Goal: Task Accomplishment & Management: Use online tool/utility

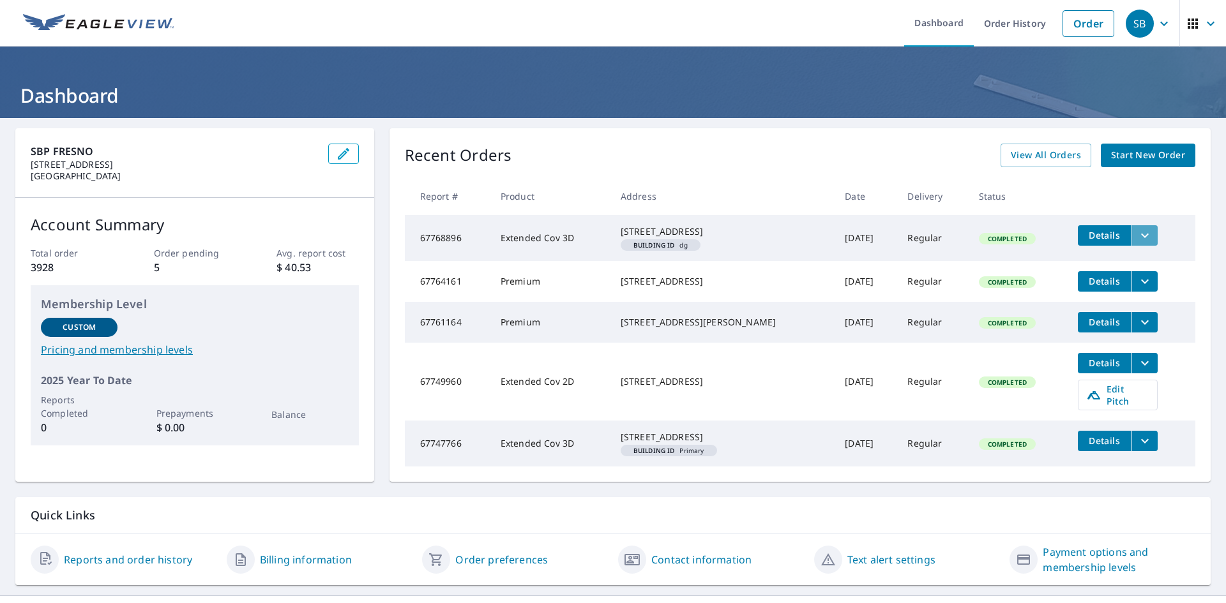
click at [1137, 237] on icon "filesDropdownBtn-67768896" at bounding box center [1144, 235] width 15 height 15
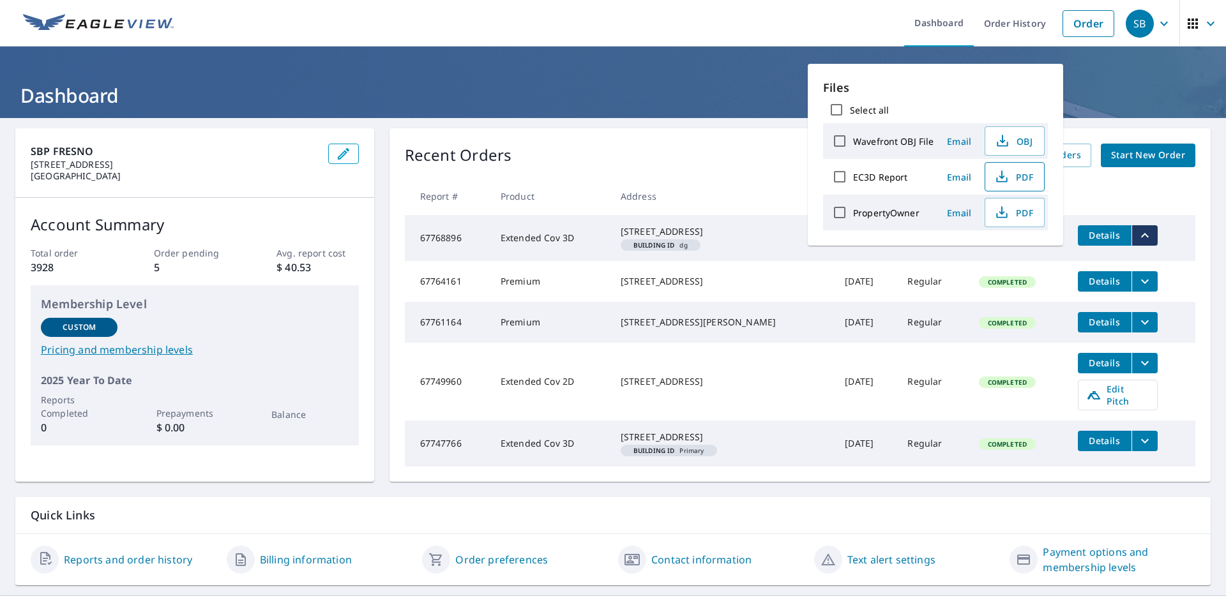
click at [1013, 176] on span "PDF" at bounding box center [1013, 176] width 41 height 15
click at [1038, 381] on td "Completed" at bounding box center [1018, 382] width 99 height 78
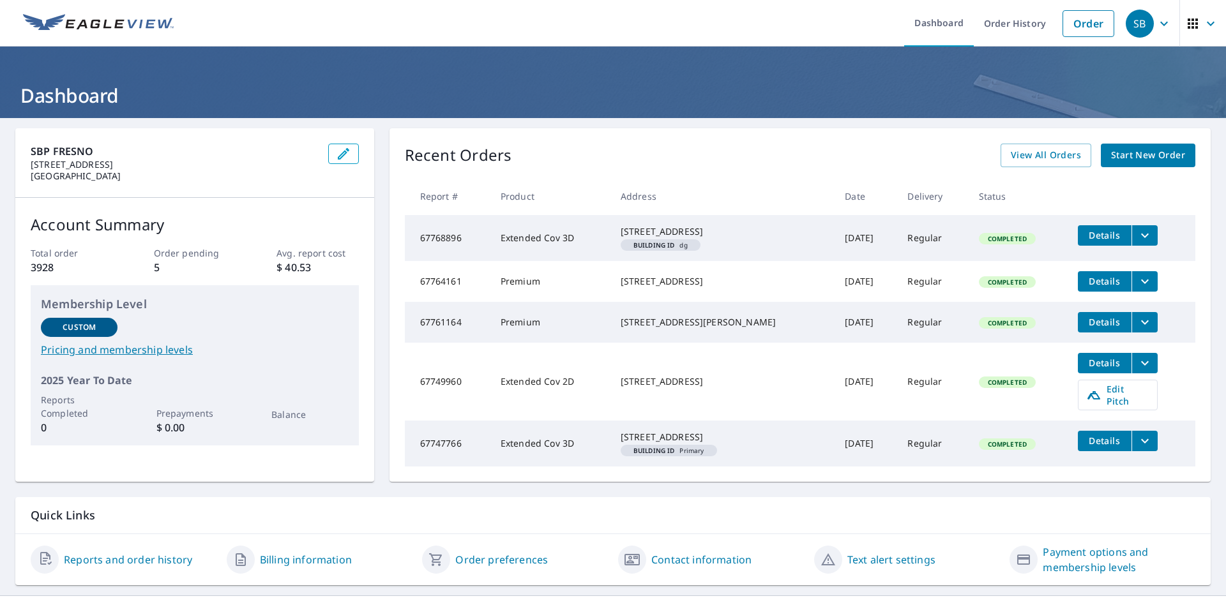
click at [1137, 371] on icon "filesDropdownBtn-67749960" at bounding box center [1144, 363] width 15 height 15
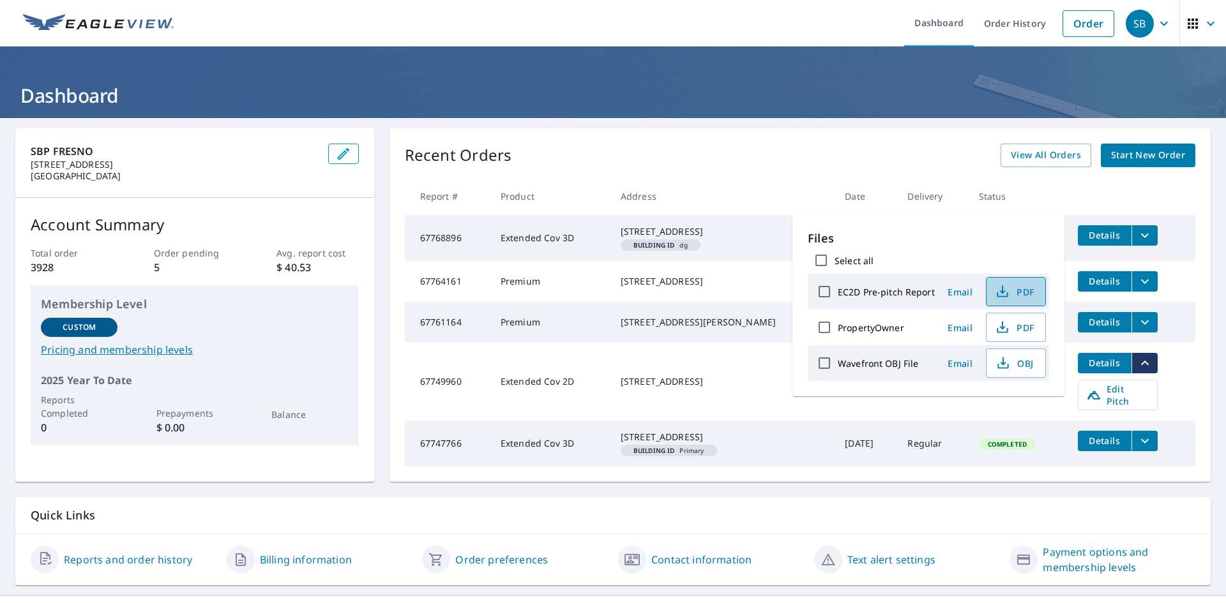
click at [1007, 297] on icon "button" at bounding box center [1002, 291] width 15 height 15
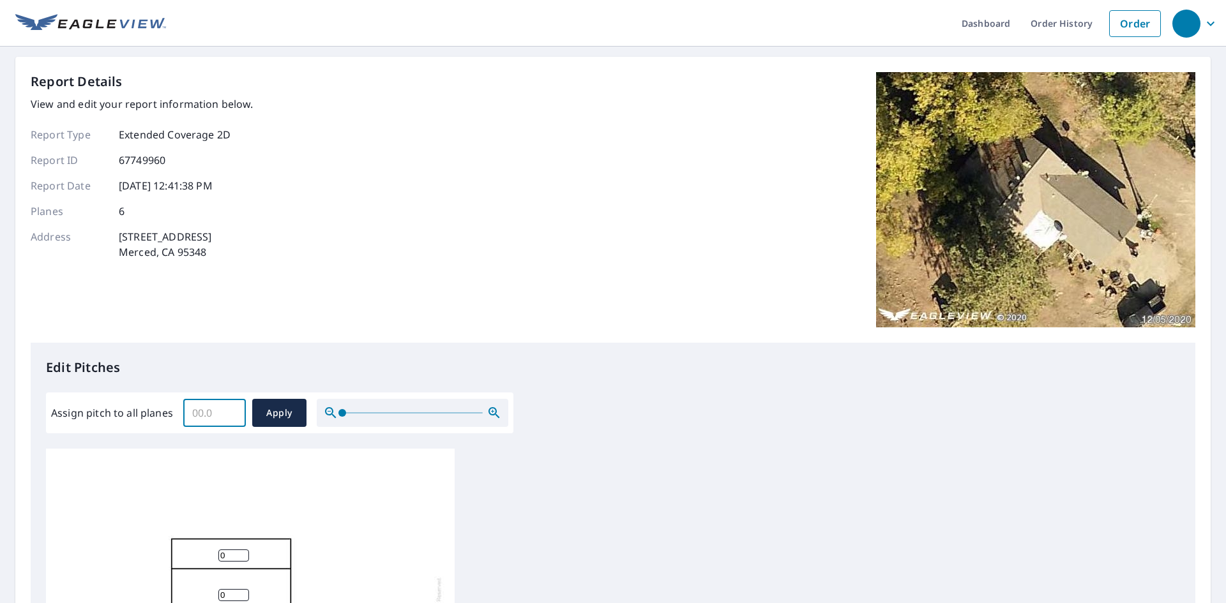
click at [203, 406] on input "Assign pitch to all planes" at bounding box center [214, 413] width 63 height 36
type input "7"
click at [282, 418] on span "Apply" at bounding box center [279, 413] width 34 height 16
type input "7"
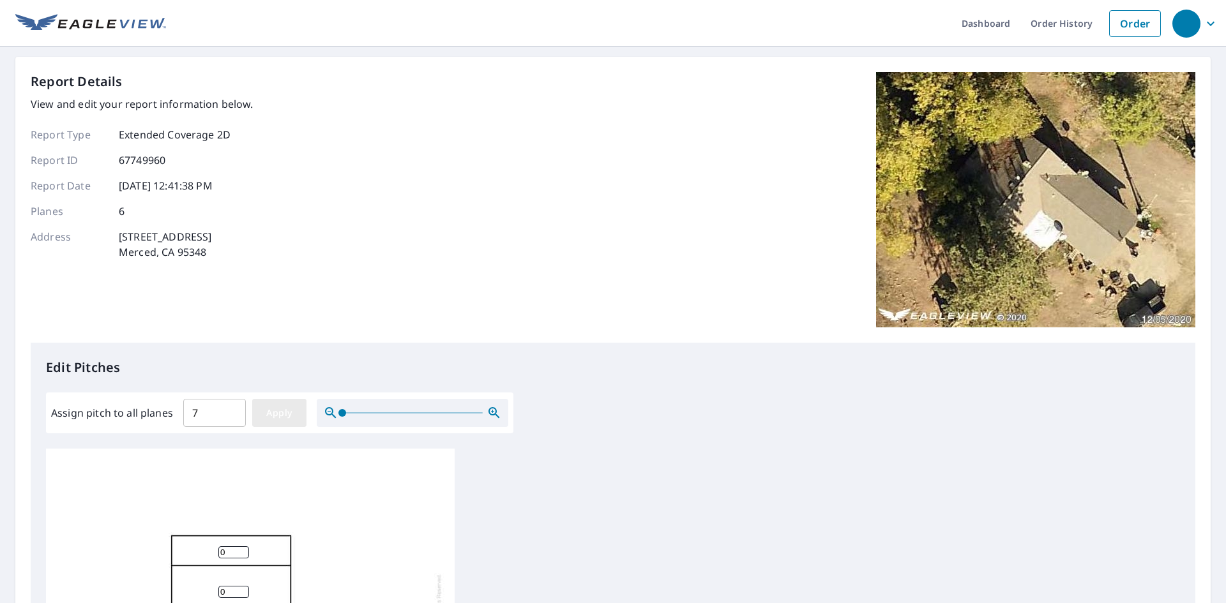
type input "7"
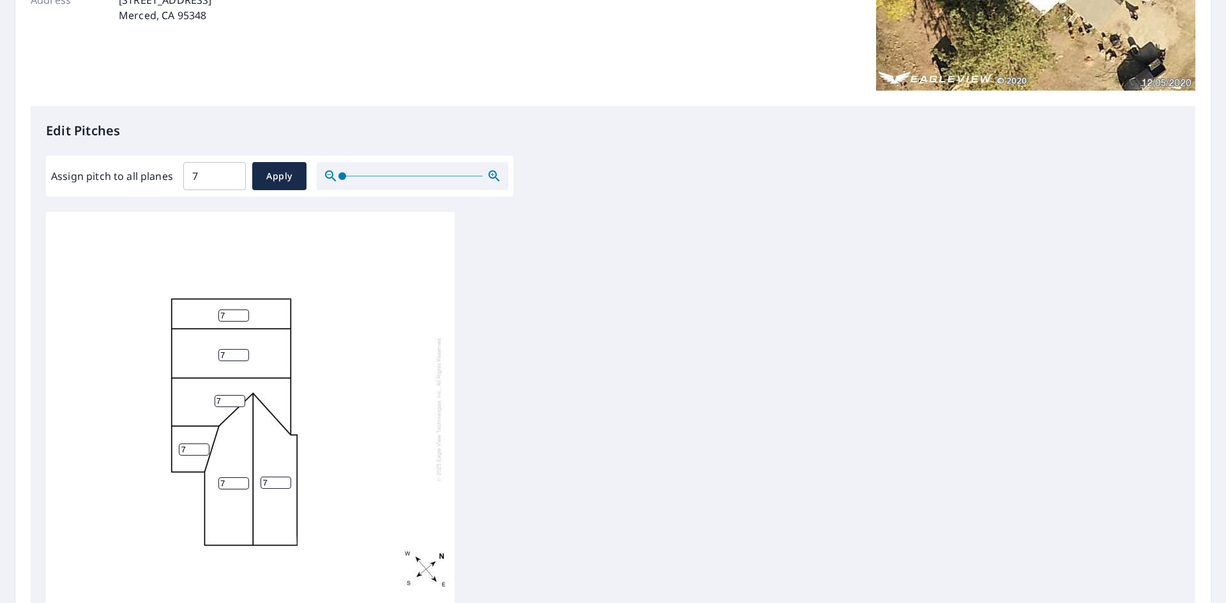
scroll to position [255, 0]
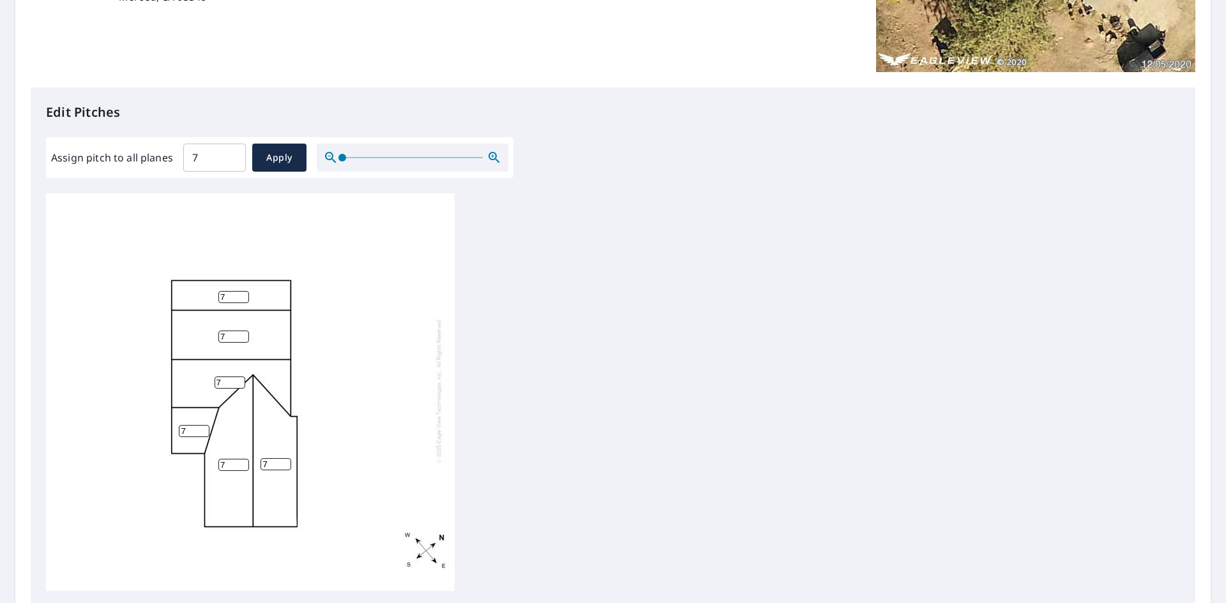
click at [190, 425] on input "7" at bounding box center [194, 431] width 31 height 12
type input "3"
click at [419, 395] on div "7 7 7 7 7 3" at bounding box center [250, 390] width 409 height 401
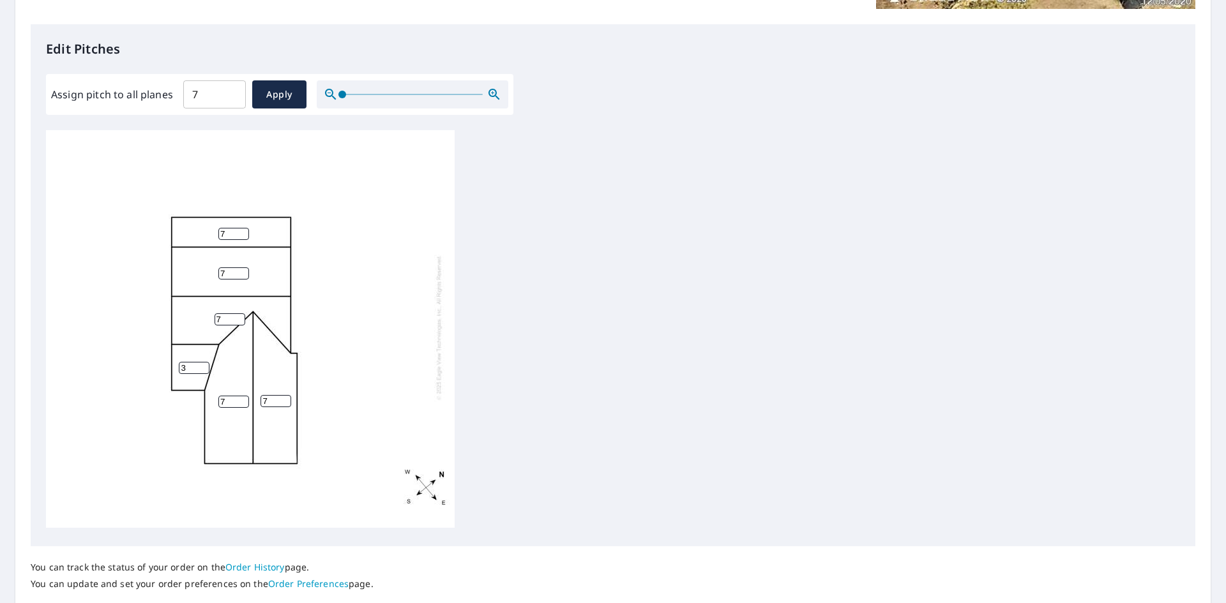
scroll to position [407, 0]
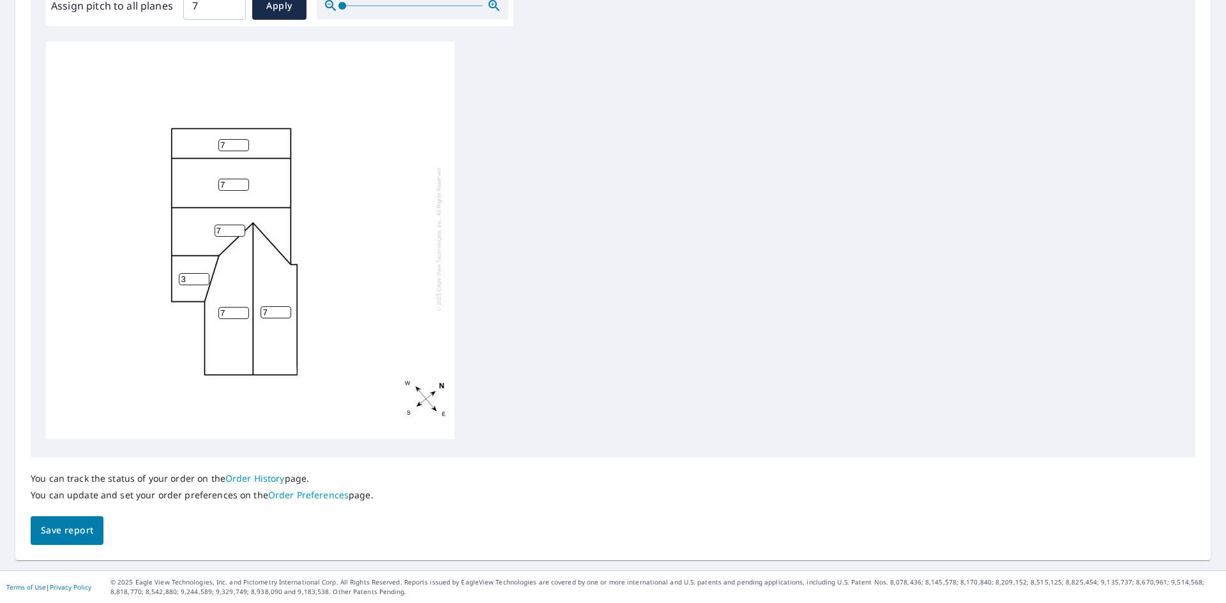
click at [59, 529] on span "Save report" at bounding box center [67, 531] width 52 height 16
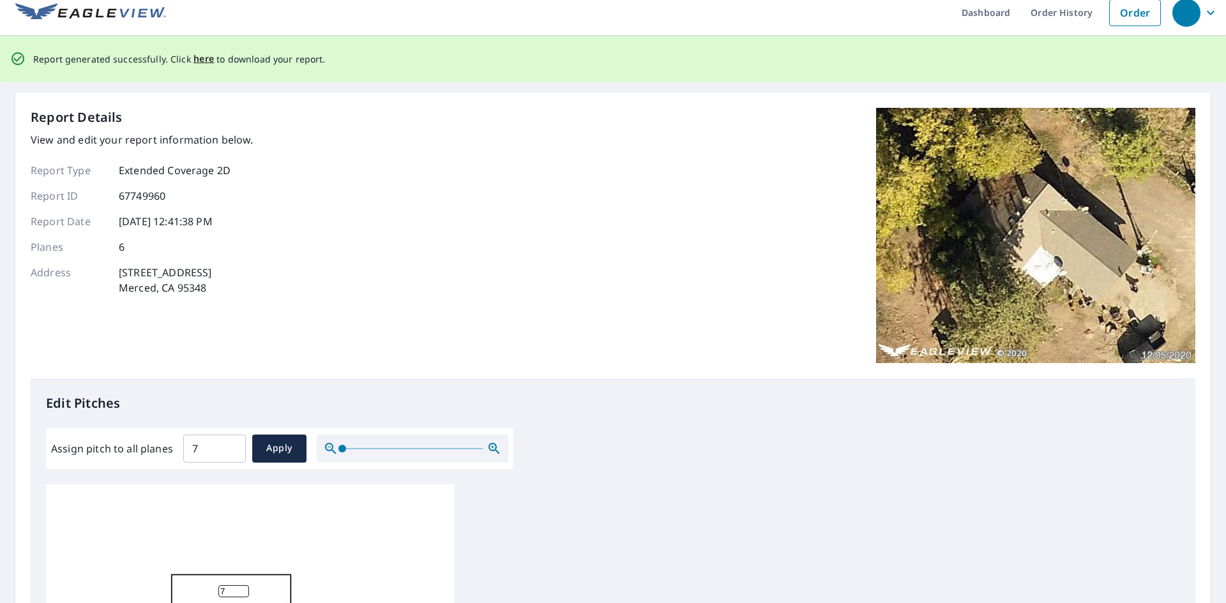
scroll to position [0, 0]
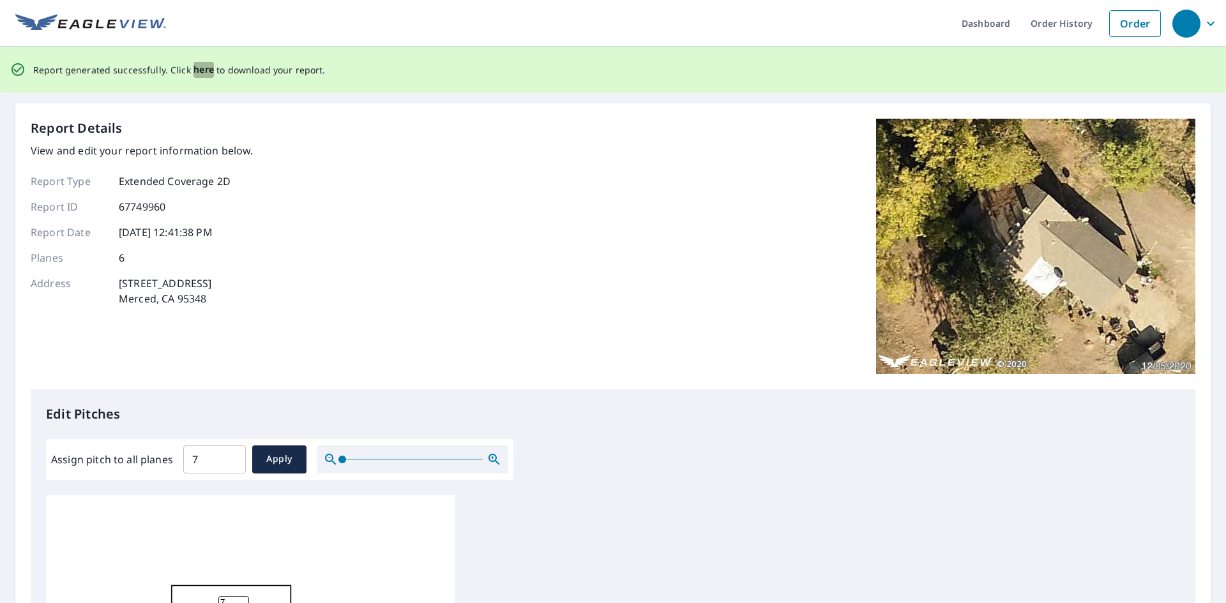
click at [205, 67] on span "here" at bounding box center [203, 70] width 21 height 16
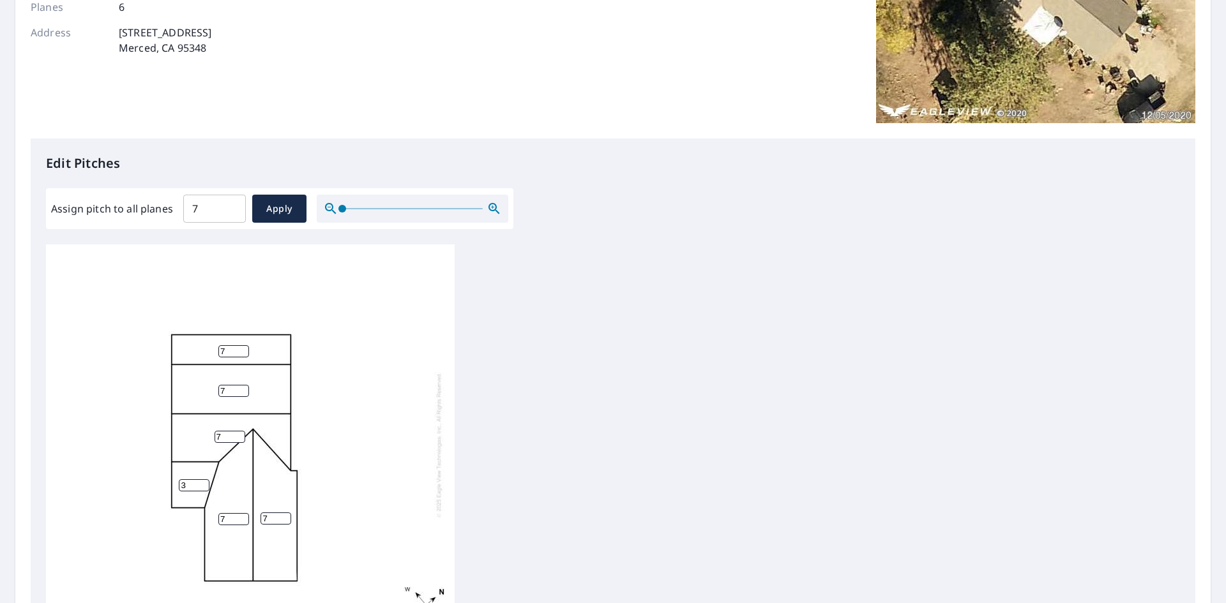
scroll to position [152, 0]
